Goal: Information Seeking & Learning: Learn about a topic

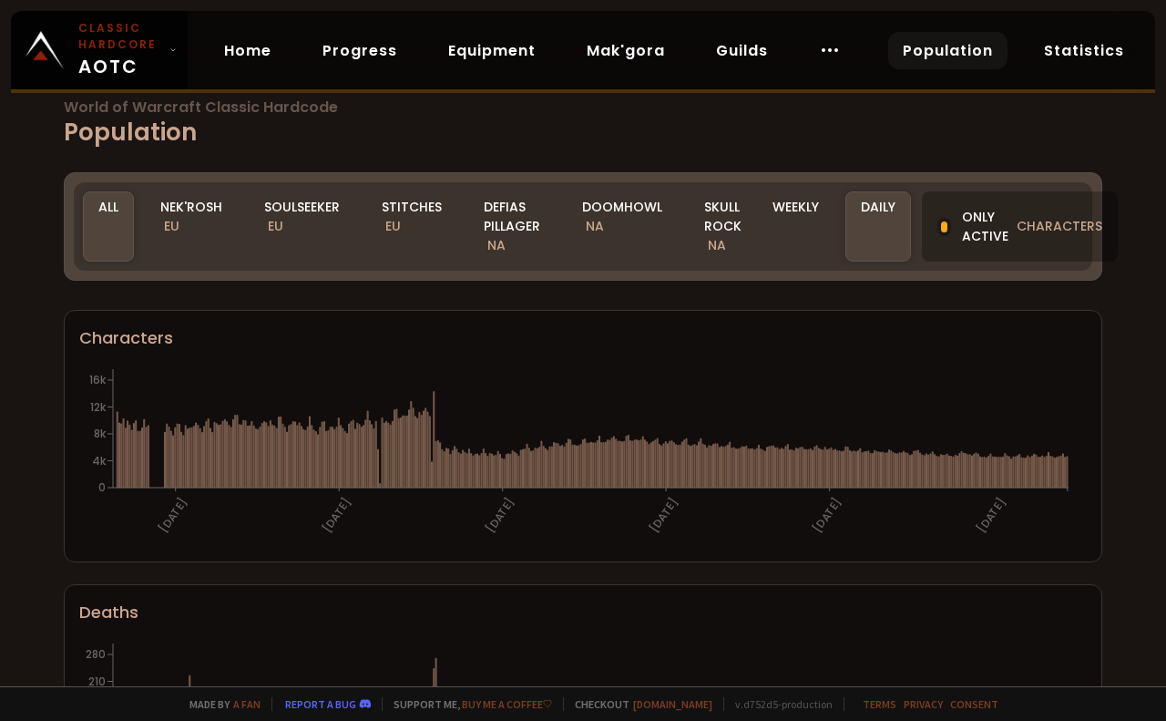
click at [943, 225] on div at bounding box center [944, 227] width 14 height 18
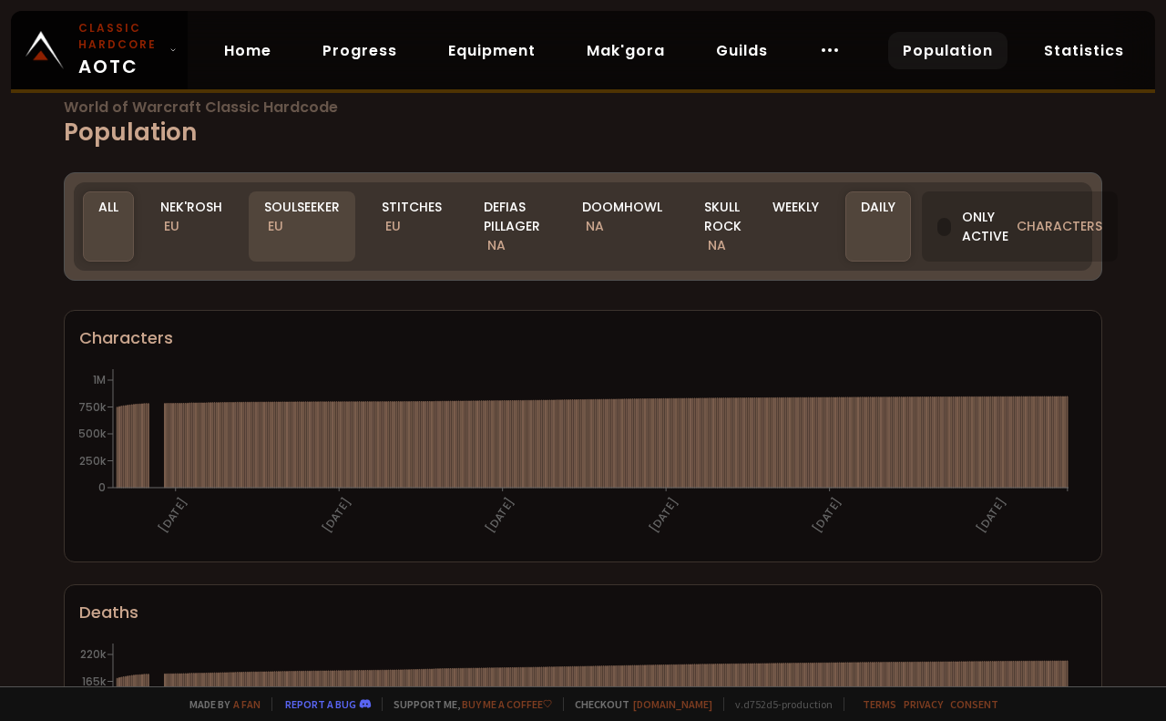
click at [291, 220] on div "Soulseeker EU" at bounding box center [302, 226] width 107 height 70
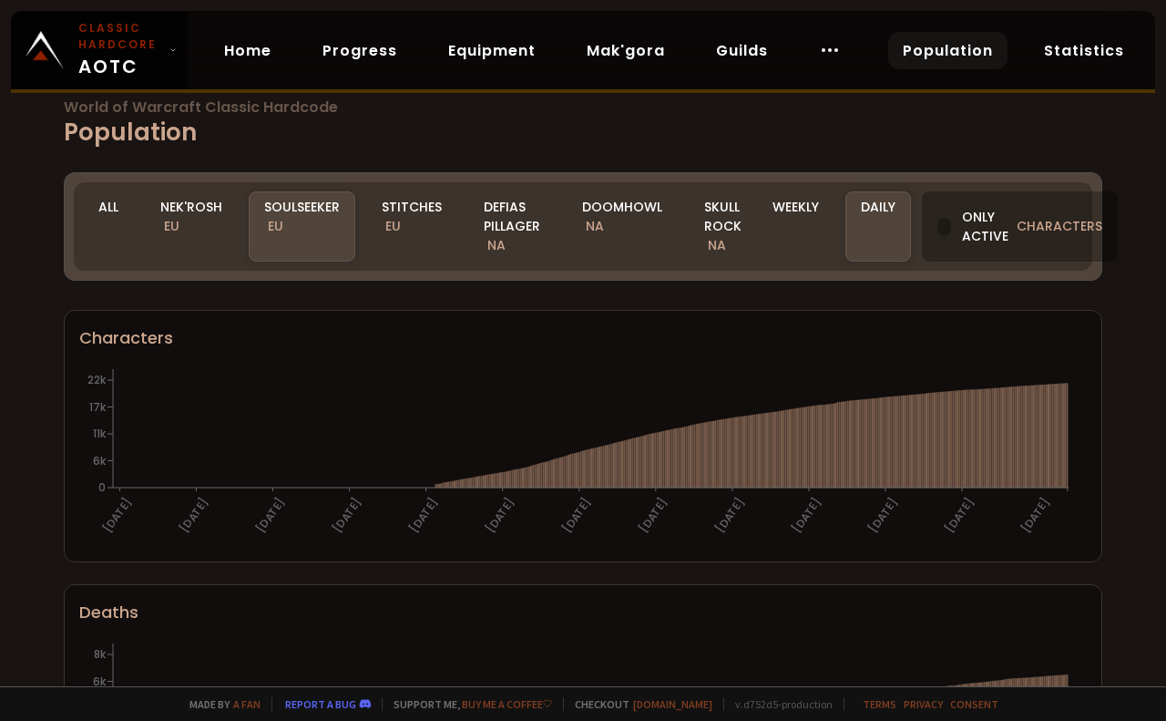
click at [954, 231] on div "Only active characters" at bounding box center [1020, 226] width 196 height 70
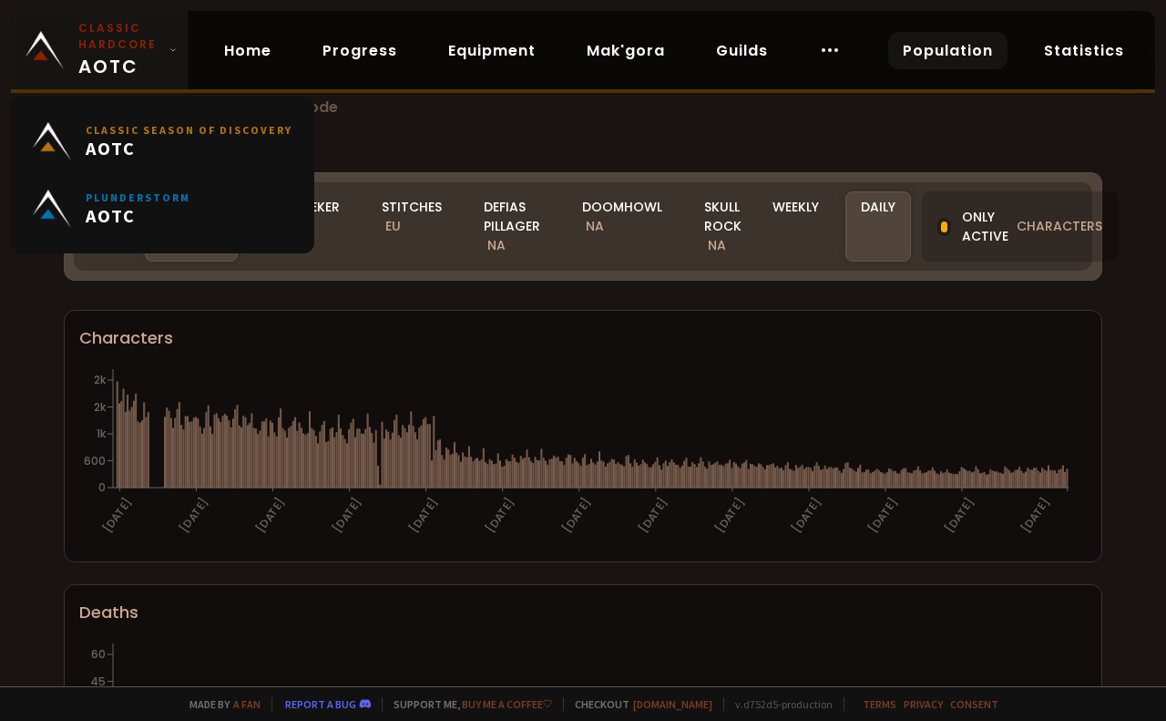
click at [155, 54] on span "Classic Hardcore AOTC" at bounding box center [120, 50] width 84 height 60
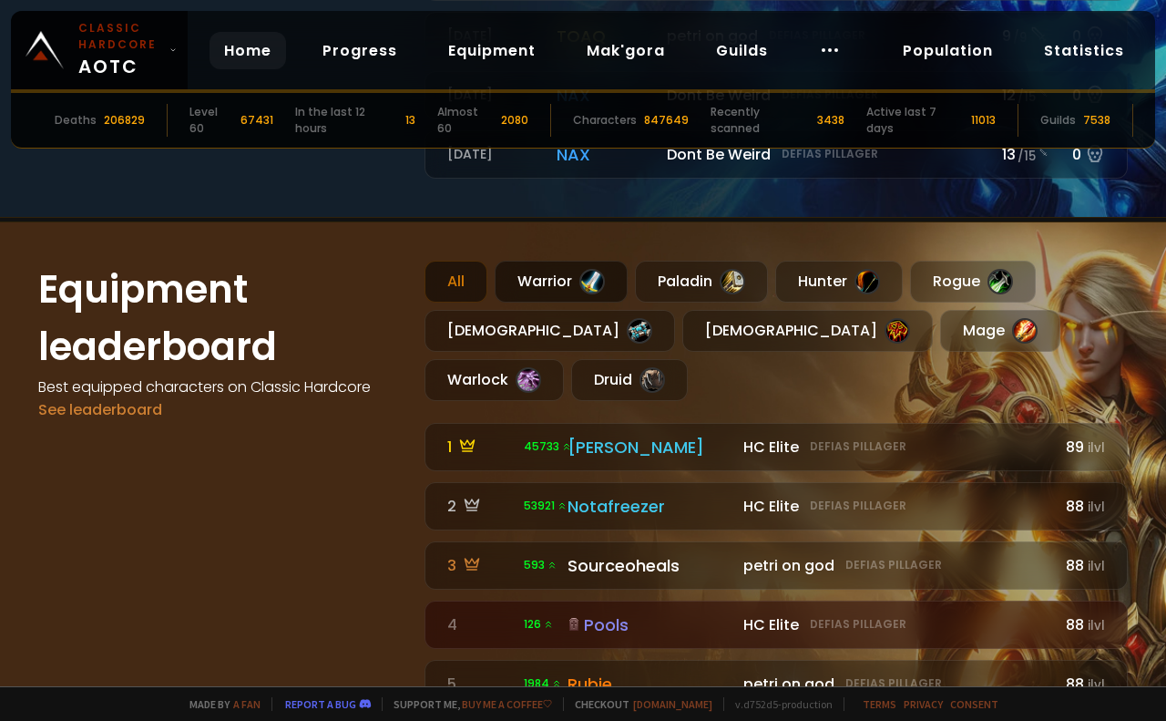
scroll to position [911, 0]
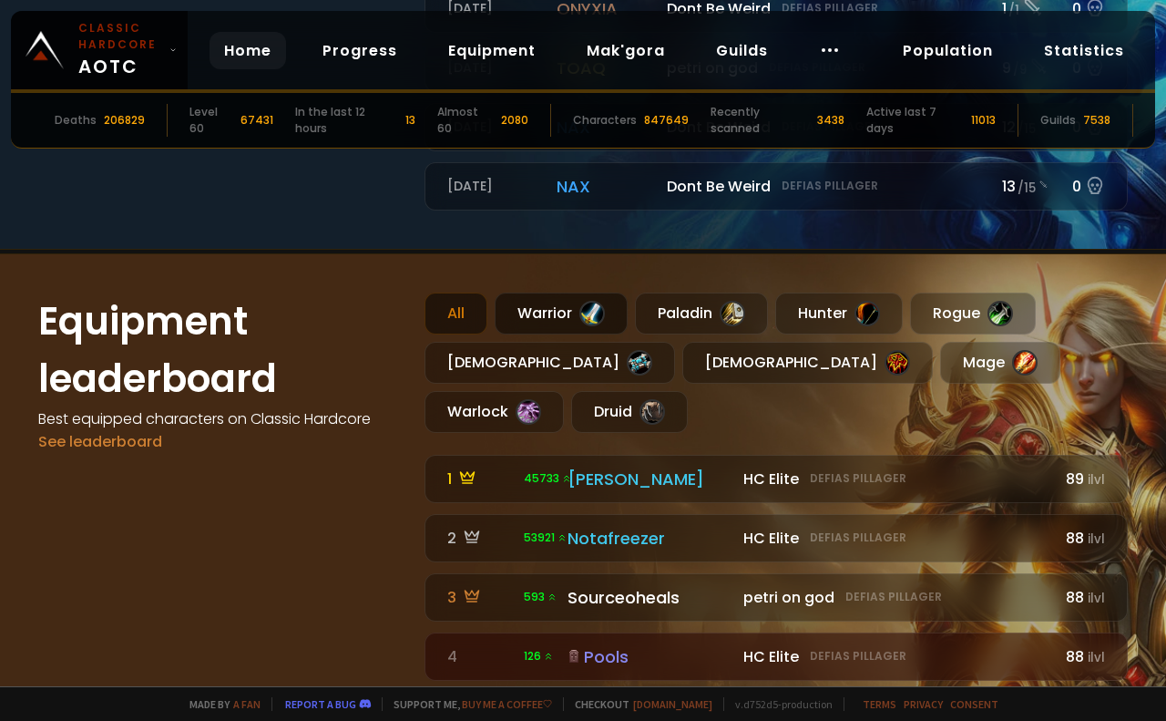
click at [574, 293] on div "Warrior" at bounding box center [561, 313] width 133 height 42
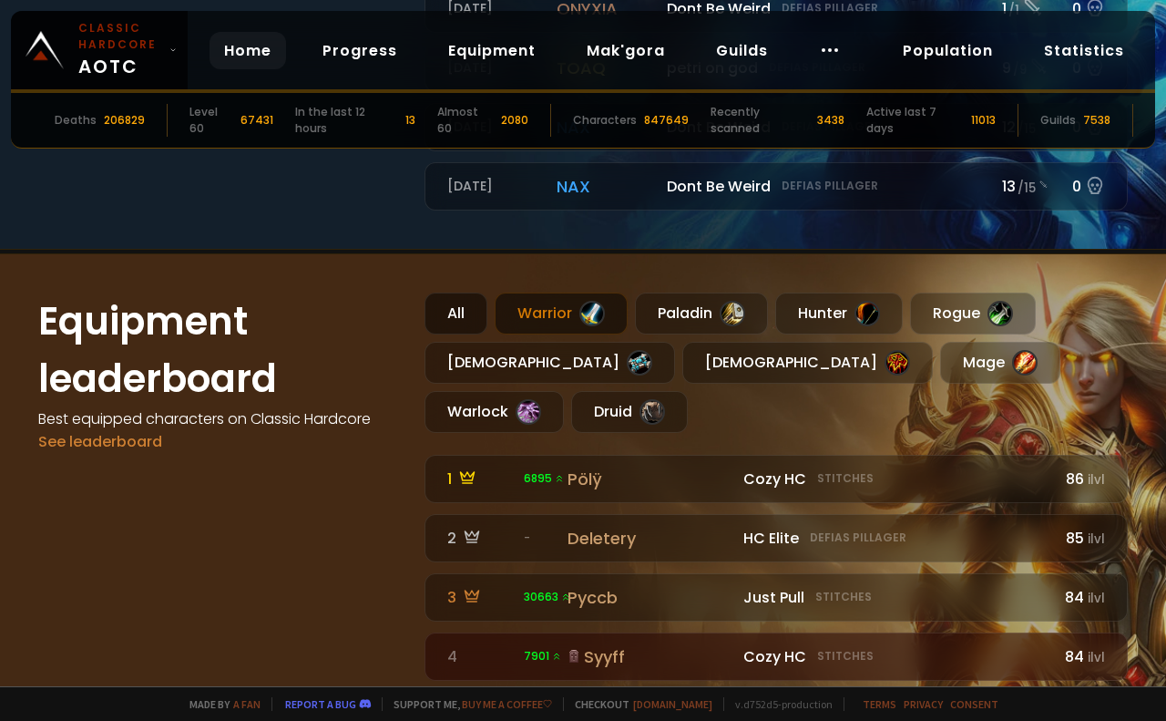
click at [454, 313] on div "All" at bounding box center [455, 313] width 63 height 42
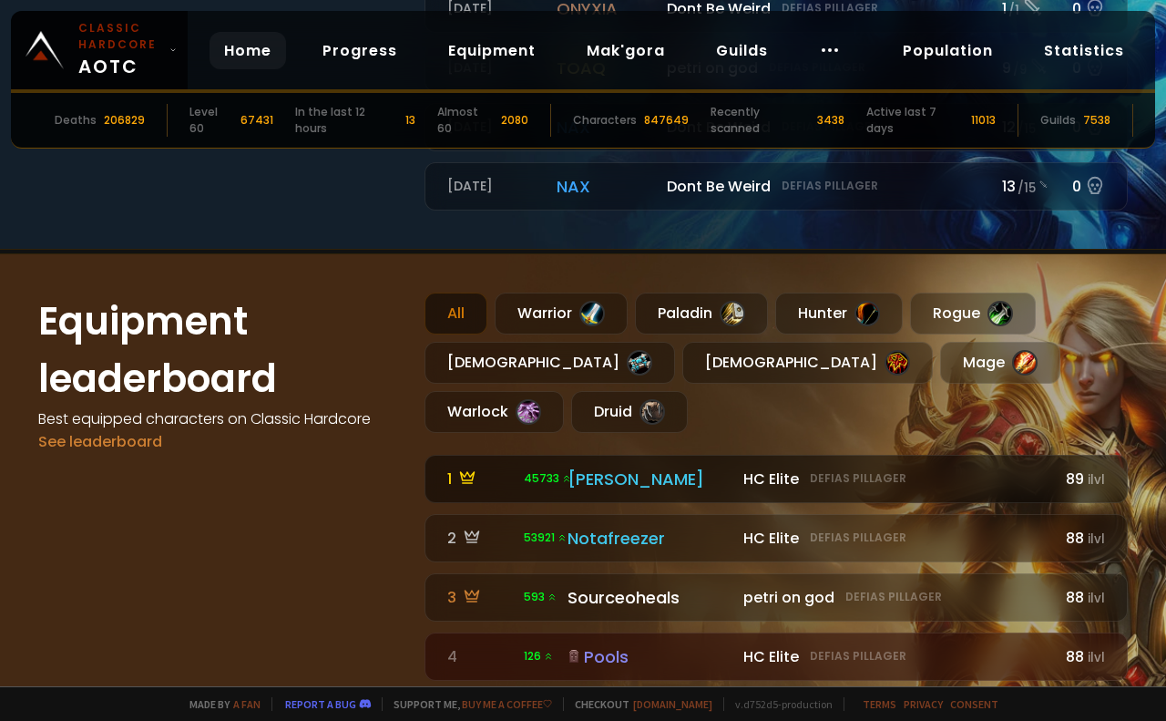
click at [607, 466] on div "[PERSON_NAME]" at bounding box center [649, 478] width 165 height 25
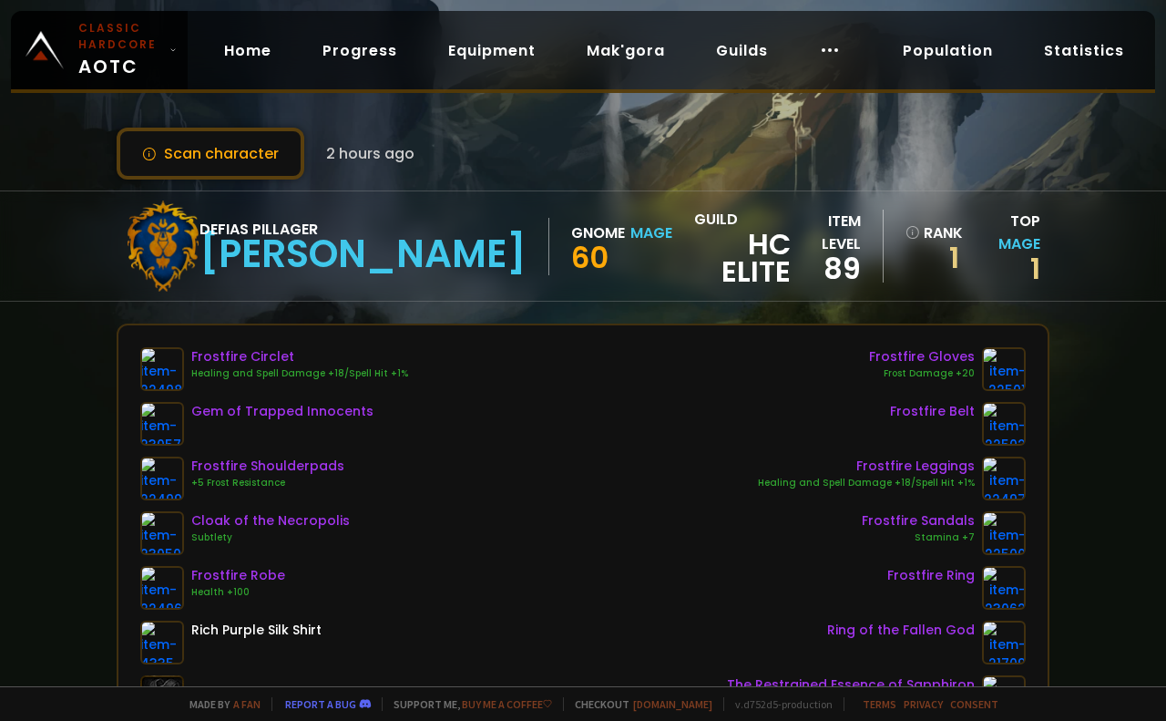
click at [280, 246] on div "[PERSON_NAME]" at bounding box center [362, 253] width 327 height 27
click at [277, 219] on div "Defias Pillager" at bounding box center [362, 229] width 327 height 23
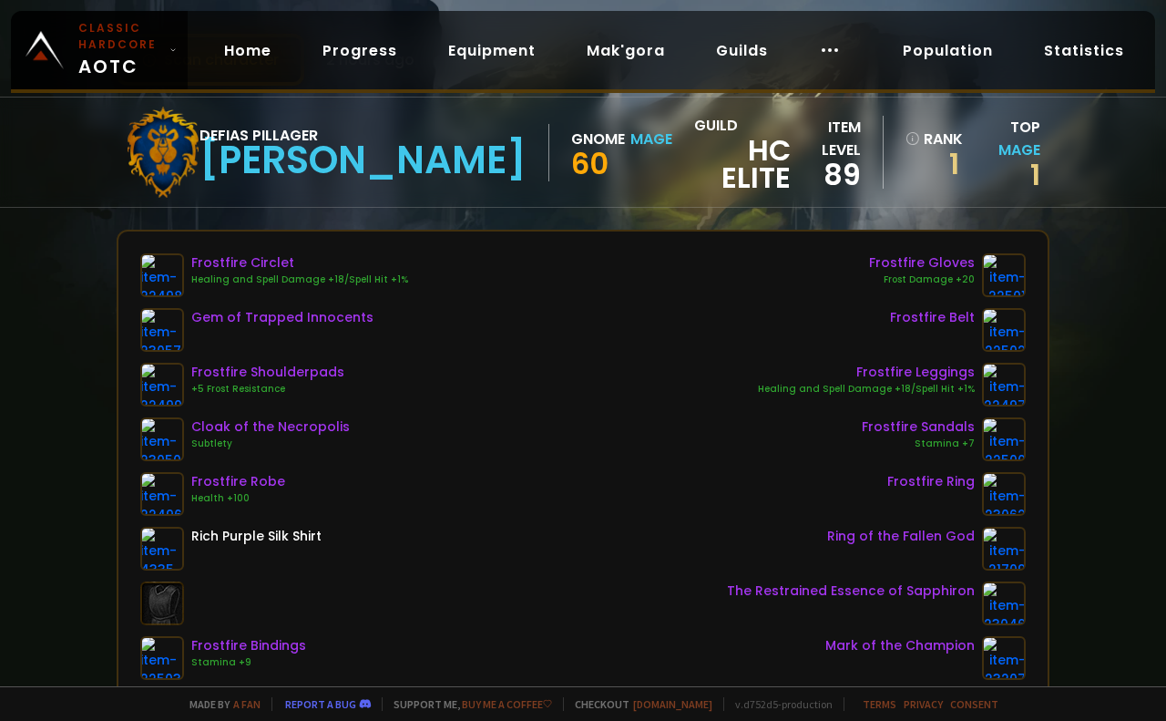
scroll to position [91, 0]
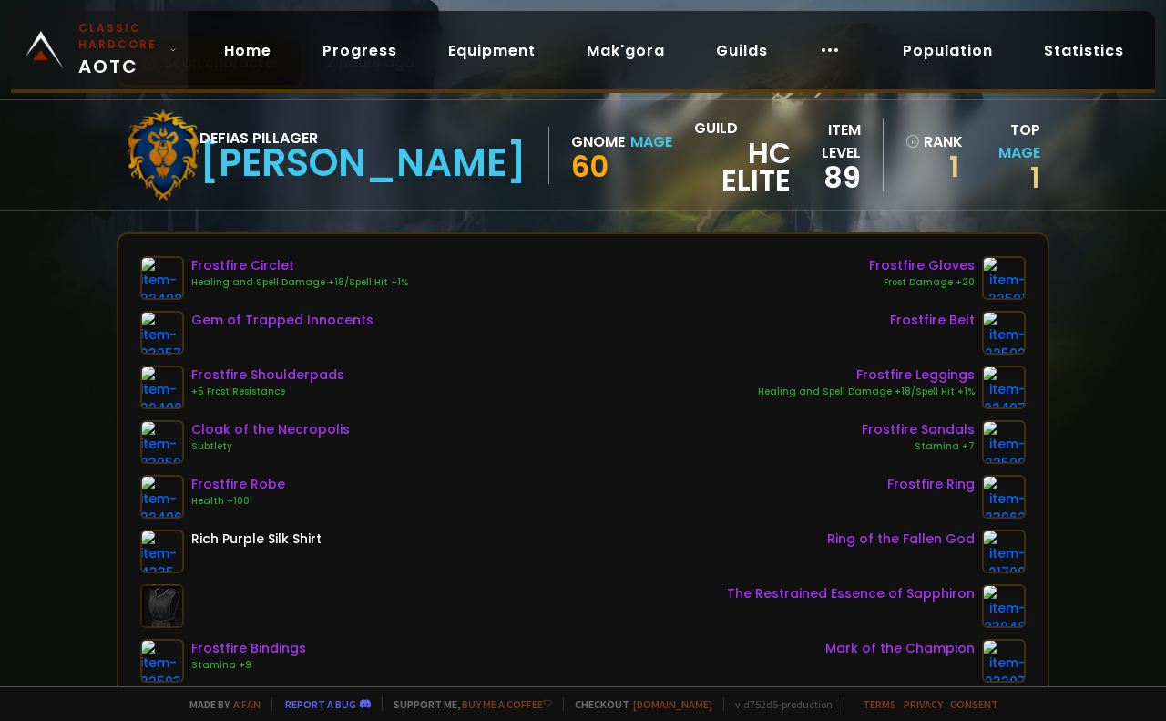
click at [127, 48] on small "Classic Hardcore" at bounding box center [120, 36] width 84 height 33
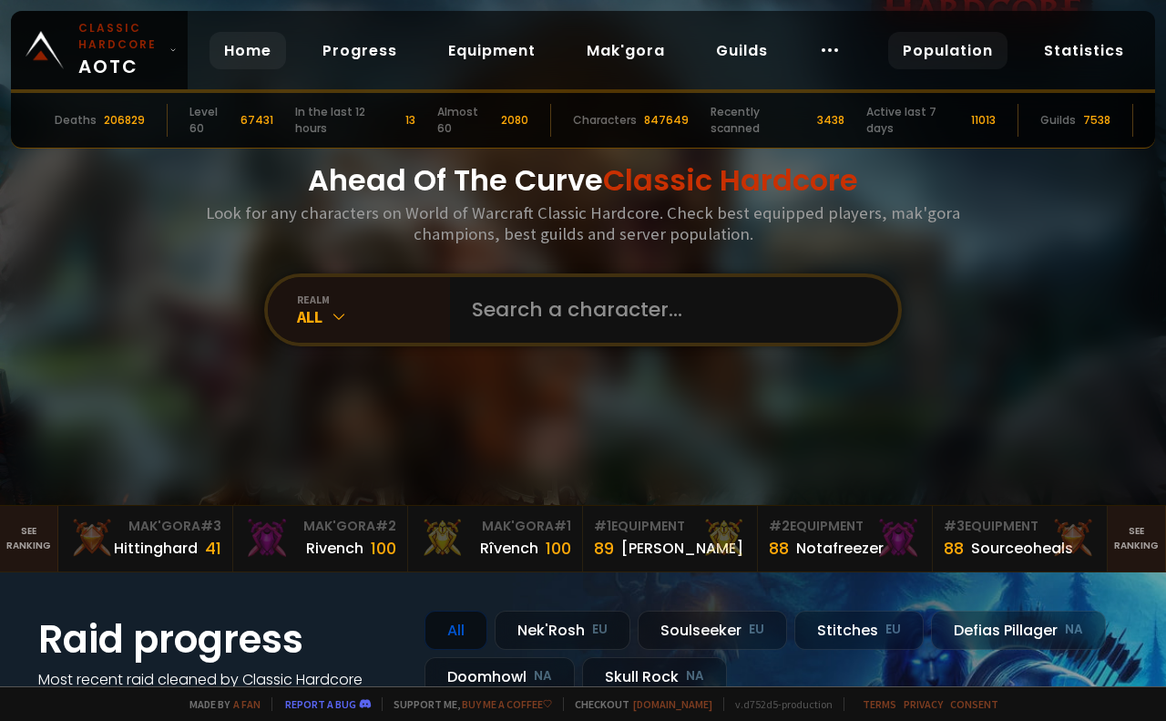
click at [955, 44] on link "Population" at bounding box center [947, 50] width 119 height 37
